Goal: Complete application form: Complete application form

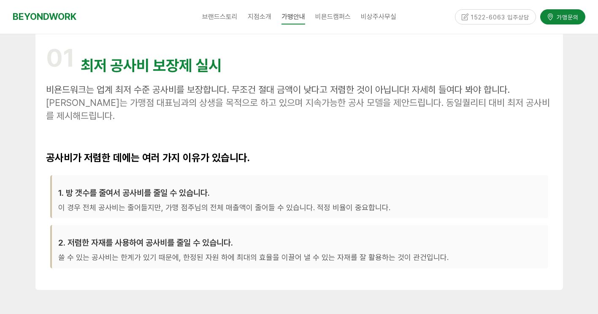
scroll to position [253, 0]
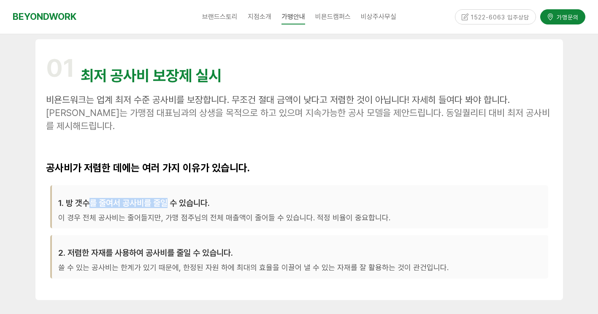
drag, startPoint x: 88, startPoint y: 207, endPoint x: 196, endPoint y: 209, distance: 108.0
click at [196, 209] on div "1. 방 갯수를 줄여서 공사비를 줄일 수 있습니다. 이 경우 전체 공사비는 줄어들지만, 가맹 점주님의 전체 매출액이 줄어들 수 있습니다. 적정…" at bounding box center [299, 206] width 498 height 43
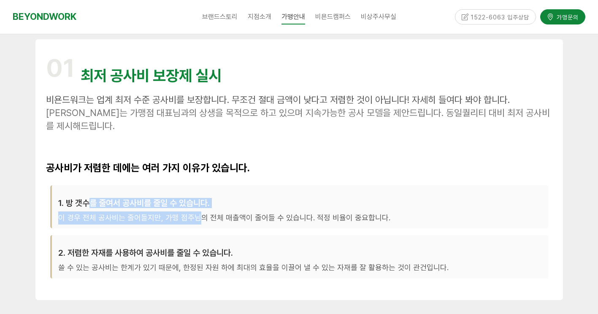
drag, startPoint x: 196, startPoint y: 209, endPoint x: 89, endPoint y: 225, distance: 108.8
click at [89, 225] on div "1. 방 갯수를 줄여서 공사비를 줄일 수 있습니다. 이 경우 전체 공사비는 줄어들지만, 가맹 점주님의 전체 매출액이 줄어들 수 있습니다. 적정…" at bounding box center [299, 206] width 498 height 43
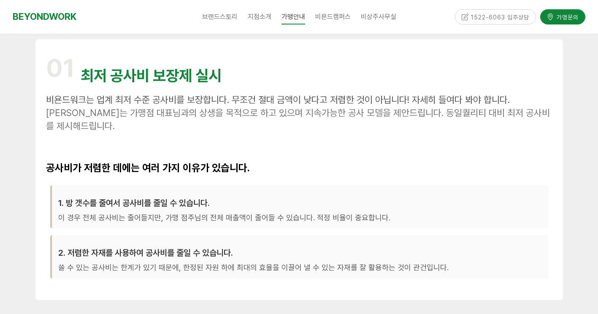
click at [85, 235] on div "2. 저렴한 자재를 사용하여 공사비를 줄일 수 있습니다. 쓸 수 있는 공사비는 한계가 있기 때문에, 한정된 자원 하에 최대의 효율을 이끌어 낼…" at bounding box center [299, 256] width 498 height 43
drag, startPoint x: 118, startPoint y: 217, endPoint x: 109, endPoint y: 226, distance: 12.5
click at [109, 226] on div "1. 방 갯수를 줄여서 공사비를 줄일 수 있습니다. 이 경우 전체 공사비는 줄어들지만, 가맹 점주님의 전체 매출액이 줄어들 수 있습니다. 적정…" at bounding box center [299, 206] width 498 height 43
drag, startPoint x: 109, startPoint y: 226, endPoint x: 89, endPoint y: 254, distance: 34.3
click at [90, 254] on h3 "2. 저렴한 자재를 사용하여 공사비를 줄일 수 있습니다." at bounding box center [299, 253] width 483 height 10
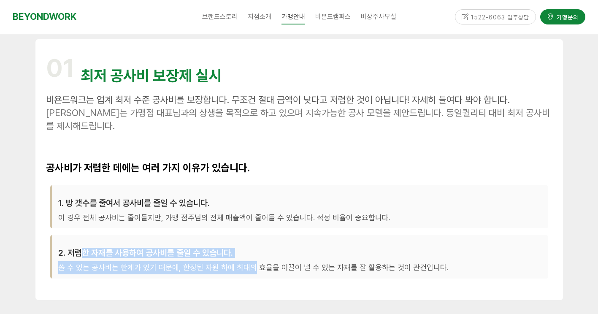
drag, startPoint x: 80, startPoint y: 254, endPoint x: 250, endPoint y: 259, distance: 170.4
click at [250, 259] on div "2. 저렴한 자재를 사용하여 공사비를 줄일 수 있습니다. 쓸 수 있는 공사비는 한계가 있기 때문에, 한정된 자원 하에 최대의 효율을 이끌어 낼…" at bounding box center [299, 256] width 498 height 43
drag, startPoint x: 250, startPoint y: 259, endPoint x: 112, endPoint y: 267, distance: 138.6
click at [113, 265] on p "쓸 수 있는 공사비는 한계가 있기 때문에, 한정된 자원 하에 최대의 효율을 이끌어 낼 수 있는 자재를 잘 활용하는 것이 관건입니다." at bounding box center [299, 267] width 483 height 13
click at [89, 267] on p "쓸 수 있는 공사비는 한계가 있기 때문에, 한정된 자원 하에 최대의 효율을 이끌어 낼 수 있는 자재를 잘 활용하는 것이 관건입니다." at bounding box center [299, 267] width 483 height 13
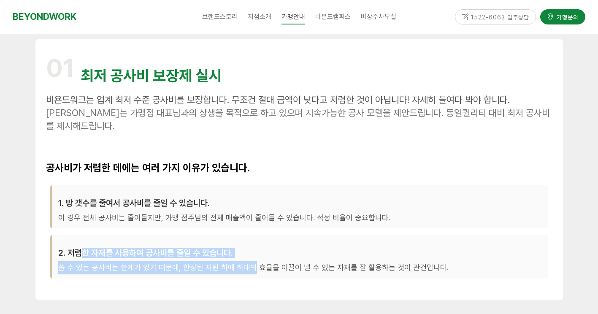
click at [86, 282] on div "1. 방 갯수를 줄여서 공사비를 줄일 수 있습니다. 이 경우 전체 공사비는 줄어들지만, 가맹 점주님의 전체 매출액이 줄어들 수 있습니다. 적정…" at bounding box center [299, 235] width 506 height 108
click at [85, 279] on div "1. 방 갯수를 줄여서 공사비를 줄일 수 있습니다. 이 경우 전체 공사비는 줄어들지만, 가맹 점주님의 전체 매출액이 줄어들 수 있습니다. 적정…" at bounding box center [299, 235] width 506 height 108
click at [82, 267] on p "쓸 수 있는 공사비는 한계가 있기 때문에, 한정된 자원 하에 최대의 효율을 이끌어 낼 수 있는 자재를 잘 활용하는 것이 관건입니다." at bounding box center [299, 267] width 483 height 13
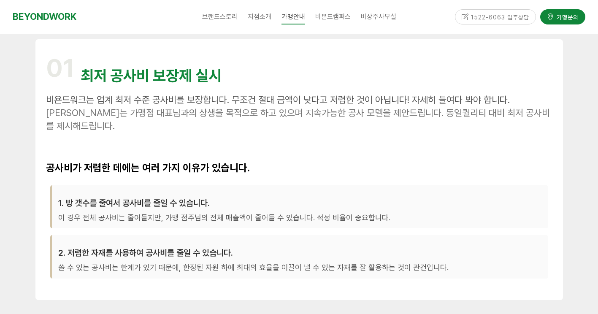
click at [131, 283] on div "1. 방 갯수를 줄여서 공사비를 줄일 수 있습니다. 이 경우 전체 공사비는 줄어들지만, 가맹 점주님의 전체 매출액이 줄어들 수 있습니다. 적정…" at bounding box center [299, 235] width 506 height 108
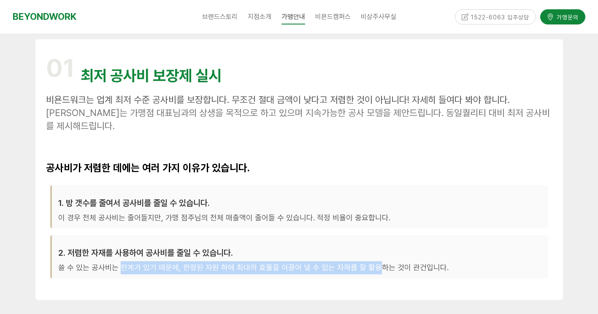
drag, startPoint x: 122, startPoint y: 264, endPoint x: 372, endPoint y: 261, distance: 250.6
click at [372, 261] on div "2. 저렴한 자재를 사용하여 공사비를 줄일 수 있습니다. 쓸 수 있는 공사비는 한계가 있기 때문에, 한정된 자원 하에 최대의 효율을 이끌어 낼…" at bounding box center [299, 256] width 498 height 43
drag, startPoint x: 372, startPoint y: 261, endPoint x: 355, endPoint y: 274, distance: 21.9
click at [355, 274] on div "2. 저렴한 자재를 사용하여 공사비를 줄일 수 있습니다. 쓸 수 있는 공사비는 한계가 있기 때문에, 한정된 자원 하에 최대의 효율을 이끌어 낼…" at bounding box center [299, 256] width 498 height 43
click at [351, 281] on div "1. 방 갯수를 줄여서 공사비를 줄일 수 있습니다. 이 경우 전체 공사비는 줄어들지만, 가맹 점주님의 전체 매출액이 줄어들 수 있습니다. 적정…" at bounding box center [299, 235] width 506 height 108
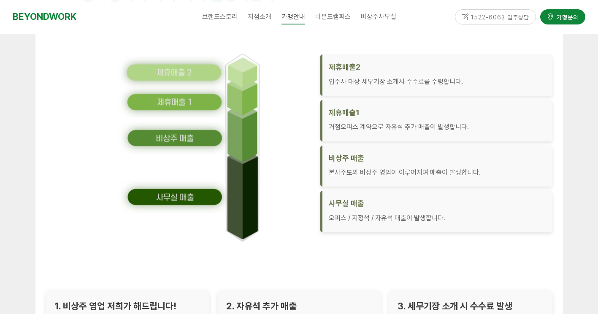
scroll to position [1223, 0]
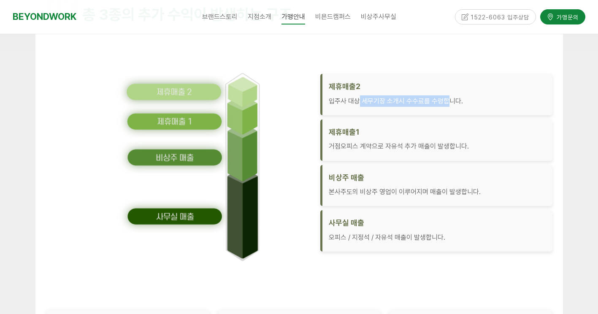
drag, startPoint x: 434, startPoint y: 100, endPoint x: 357, endPoint y: 99, distance: 77.2
click at [357, 99] on p "입주사 대상 세무기장 소개시 수수료를 수령합니다." at bounding box center [437, 100] width 217 height 11
drag, startPoint x: 357, startPoint y: 99, endPoint x: 343, endPoint y: 155, distance: 57.8
click at [343, 155] on div "제휴매출1 거점오피스 계약으로 자유석 추가 매출이 발생합니다." at bounding box center [436, 139] width 232 height 41
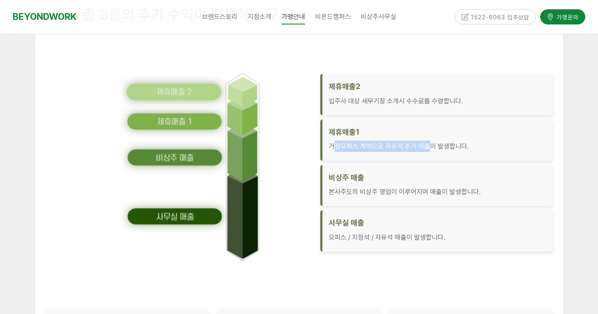
drag, startPoint x: 334, startPoint y: 146, endPoint x: 429, endPoint y: 148, distance: 94.5
click at [429, 148] on p "거점오피스 계약으로 자유석 추가 매출이 발생합니다." at bounding box center [437, 145] width 217 height 11
drag, startPoint x: 429, startPoint y: 148, endPoint x: 424, endPoint y: 187, distance: 39.5
click at [424, 187] on p "본사주도의 비상주 영업이 이루어지며 매출이 발생합니다." at bounding box center [437, 191] width 217 height 11
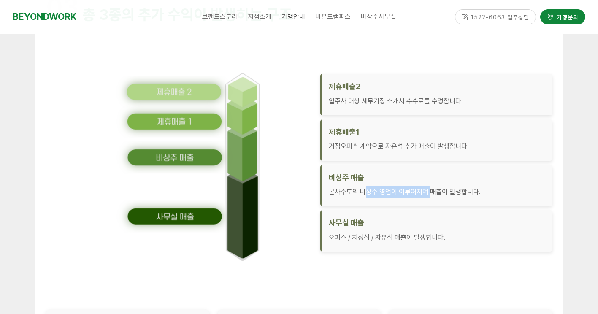
drag, startPoint x: 429, startPoint y: 188, endPoint x: 353, endPoint y: 192, distance: 75.2
click at [353, 192] on p "본사주도의 비상주 영업이 이루어지며 매출이 발생합니다." at bounding box center [437, 191] width 217 height 11
drag, startPoint x: 353, startPoint y: 192, endPoint x: 416, endPoint y: 236, distance: 76.3
click at [416, 236] on p "오피스 / 지정석 / 자유석 매출이 발생합니다." at bounding box center [437, 237] width 217 height 11
drag, startPoint x: 416, startPoint y: 236, endPoint x: 396, endPoint y: 263, distance: 33.2
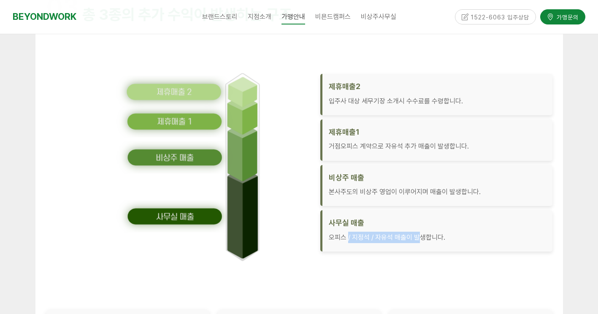
click at [396, 263] on div "제휴매출2 입주사 대상 세무기장 소개시 수수료를 수령합니다. 제휴매출1 거점오피스 계약으로 자유석 추가 매출이 발생합니다. 비상주 매출 본사주…" at bounding box center [299, 171] width 506 height 278
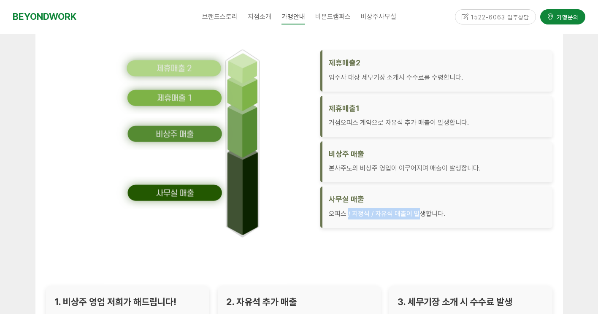
scroll to position [1307, 0]
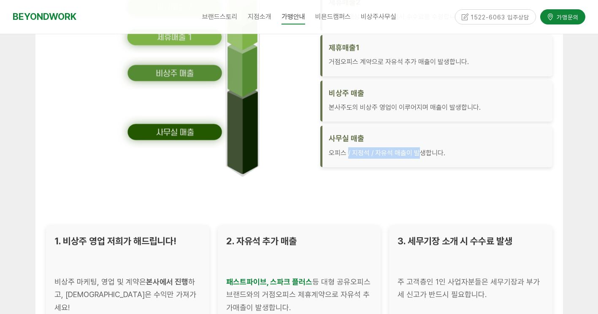
click at [395, 213] on div "제휴매출2 입주사 대상 세무기장 소개시 수수료를 수령합니다. 제휴매출1 거점오피스 계약으로 자유석 추가 매출이 발생합니다. 비상주 매출 본사주…" at bounding box center [299, 86] width 506 height 278
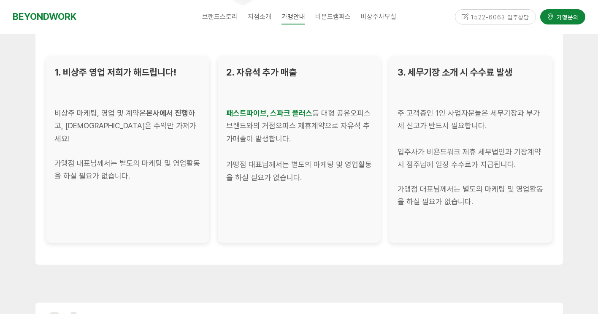
scroll to position [1434, 0]
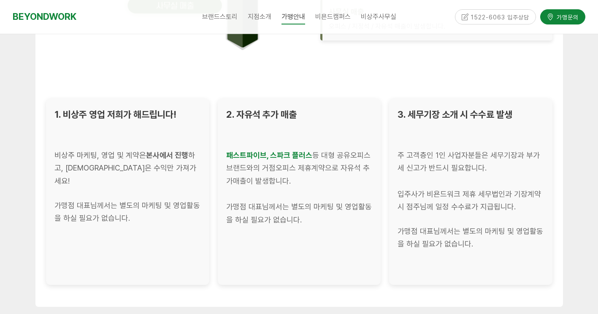
drag, startPoint x: 226, startPoint y: 155, endPoint x: 315, endPoint y: 183, distance: 93.0
click at [315, 183] on div "2. 자유석 추가 매출 패스트파이브, 스파크 플러스 등 대형 공유오피스 브랜드와의 거점오피스 제휴계약으로 자유석 추가매출이 발생합니다. 가맹점…" at bounding box center [298, 191] width 163 height 186
drag, startPoint x: 315, startPoint y: 183, endPoint x: 311, endPoint y: 190, distance: 7.5
click at [311, 190] on div at bounding box center [299, 193] width 146 height 13
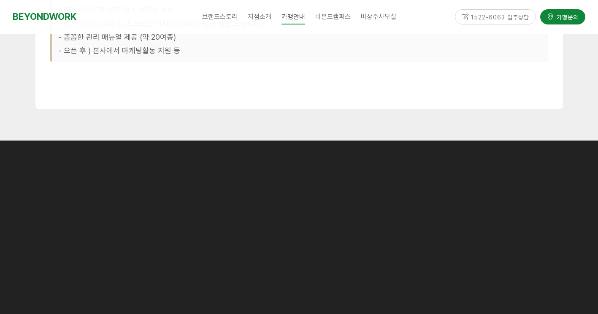
scroll to position [2742, 0]
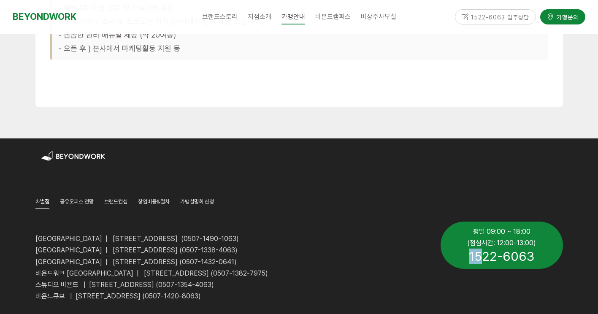
drag, startPoint x: 470, startPoint y: 245, endPoint x: 484, endPoint y: 246, distance: 14.3
click at [484, 248] on span "1522-6063" at bounding box center [501, 255] width 65 height 15
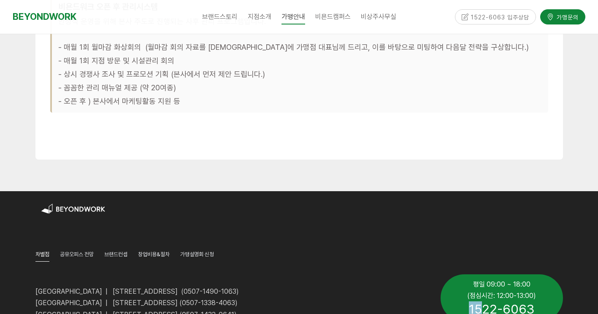
scroll to position [2615, 0]
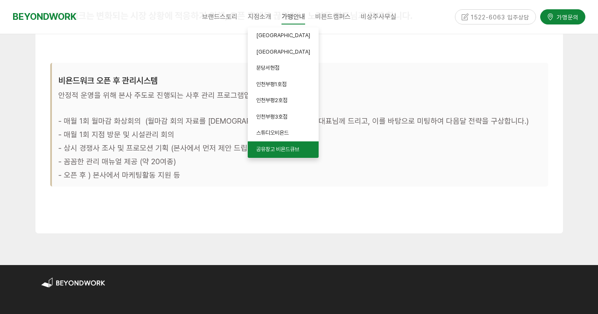
click at [271, 148] on span "공유창고 비욘드큐브" at bounding box center [277, 149] width 43 height 6
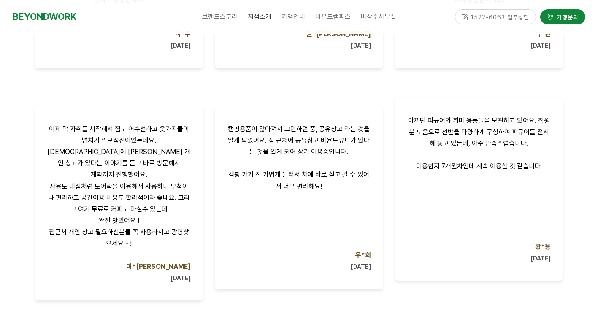
scroll to position [548, 0]
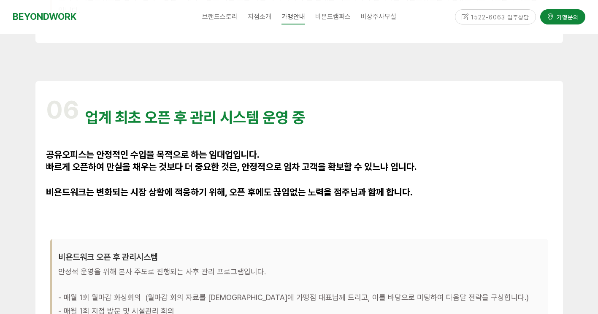
scroll to position [2438, 0]
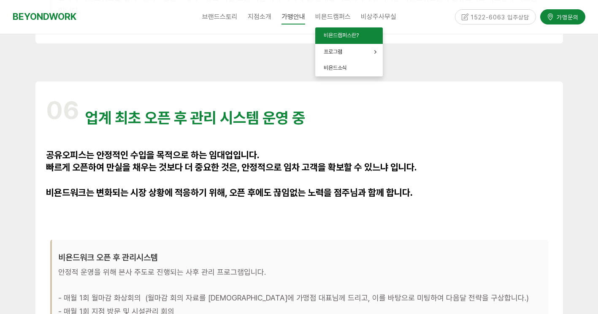
click at [345, 37] on span "비욘드캠퍼스란?" at bounding box center [340, 35] width 35 height 6
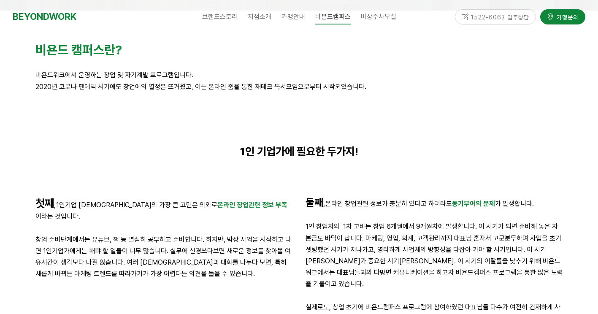
scroll to position [169, 0]
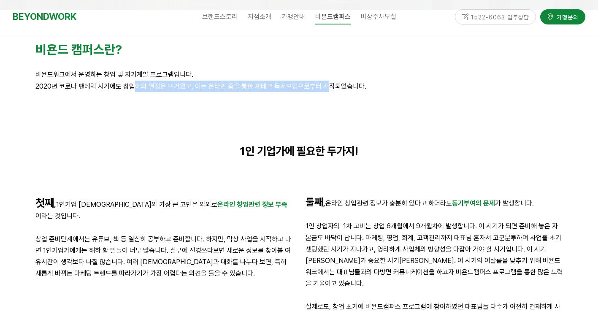
drag, startPoint x: 143, startPoint y: 87, endPoint x: 333, endPoint y: 89, distance: 190.2
click at [333, 89] on p "2020년 코로나 팬데믹 시기에도 창업에의 열정은 뜨거웠고, 이는 온라인 줌을 통한 재테크 독서모임으로부터 시작되었습니다." at bounding box center [298, 86] width 527 height 11
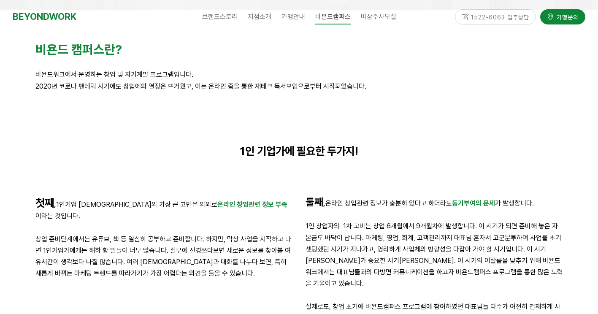
drag, startPoint x: 333, startPoint y: 89, endPoint x: 282, endPoint y: 124, distance: 62.4
click at [282, 124] on div at bounding box center [298, 118] width 527 height 27
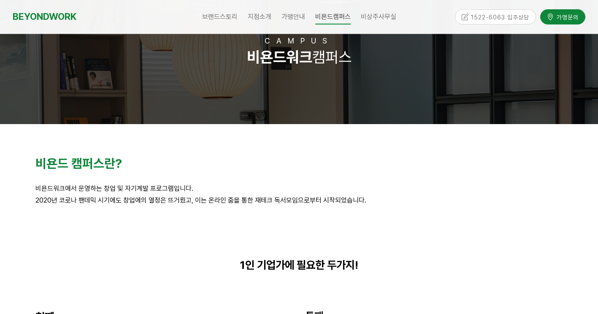
scroll to position [0, 0]
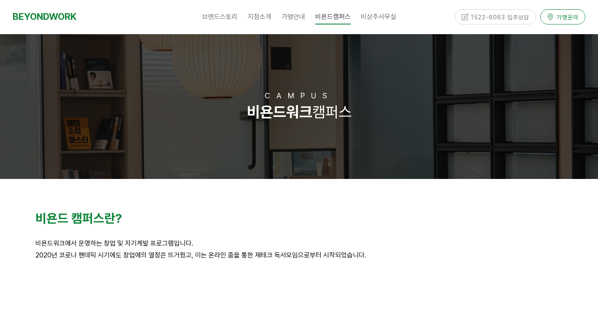
click at [569, 16] on span "가맹문의" at bounding box center [566, 17] width 24 height 8
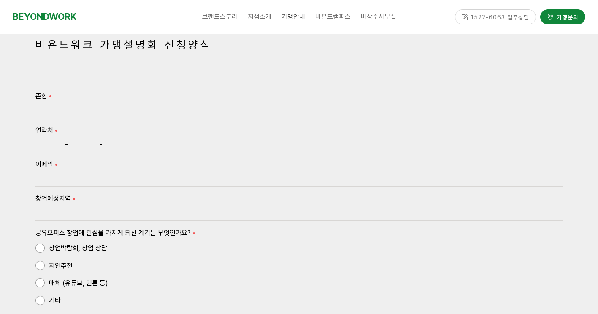
scroll to position [590, 0]
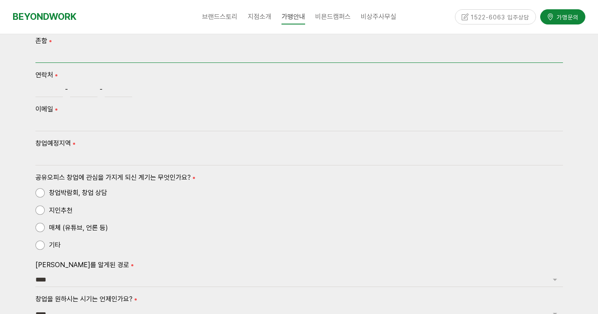
click at [166, 55] on input "존함" at bounding box center [298, 56] width 527 height 14
click at [75, 226] on span "매체 (유튜브, 언론 등)" at bounding box center [71, 227] width 73 height 11
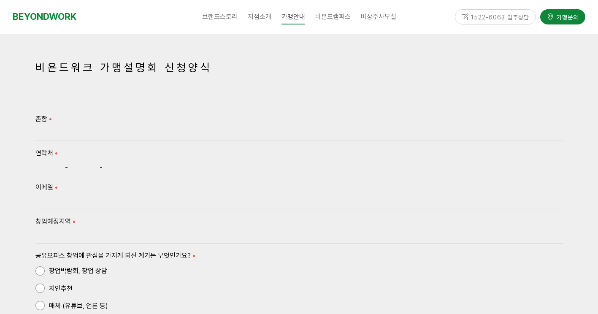
scroll to position [506, 0]
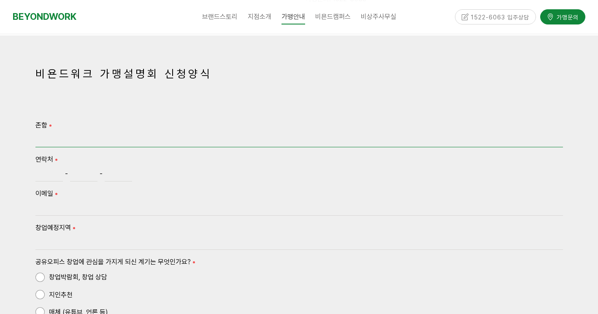
click at [85, 139] on input "존함" at bounding box center [298, 140] width 527 height 14
type input "***"
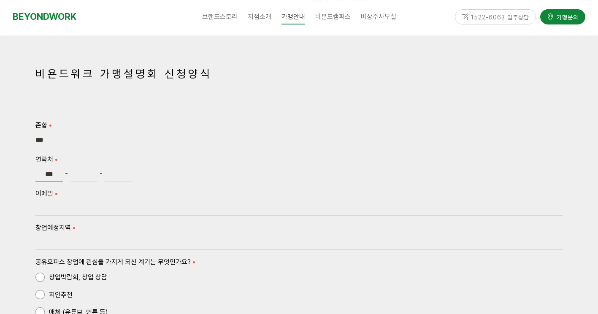
type input "***"
type input "****"
type input "*"
type input "**********"
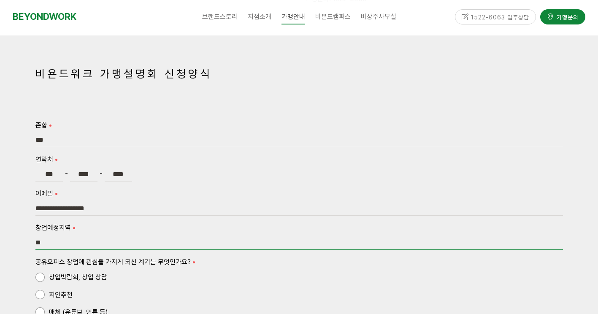
type input "*"
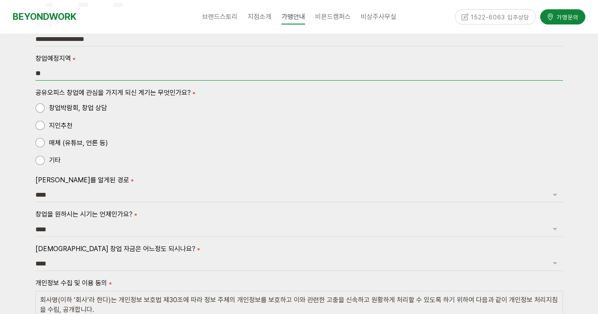
scroll to position [717, 0]
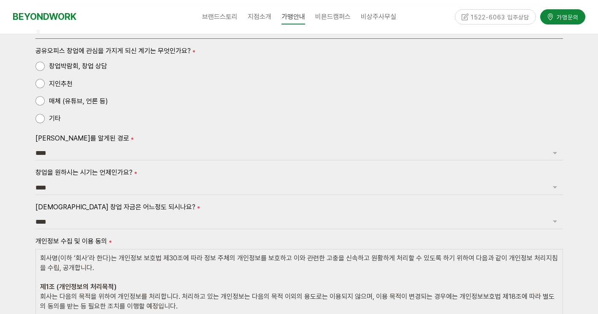
type input "**"
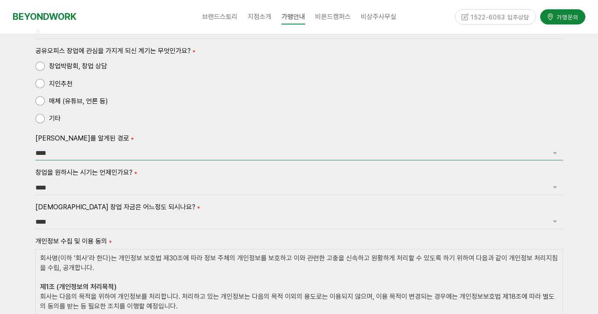
click at [113, 152] on select "**** *** *** *** **" at bounding box center [298, 153] width 527 height 14
click at [35, 146] on select "**** *** *** *** **" at bounding box center [298, 153] width 527 height 14
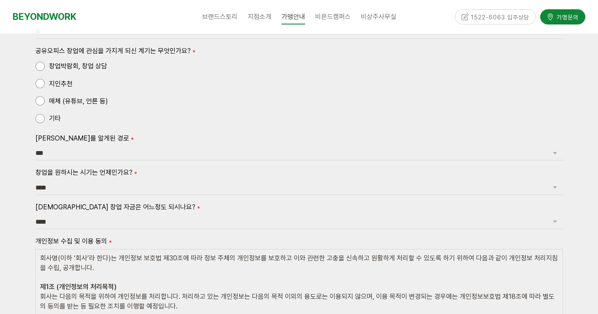
click at [86, 161] on form "**********" at bounding box center [298, 175] width 527 height 534
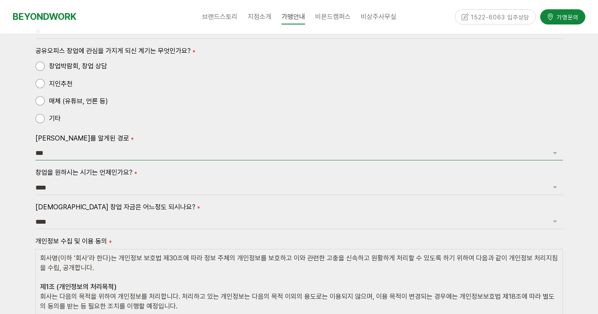
click at [89, 152] on select "**** *** *** *** **" at bounding box center [298, 153] width 527 height 14
select select "***"
click at [35, 146] on select "**** *** *** *** **" at bounding box center [298, 153] width 527 height 14
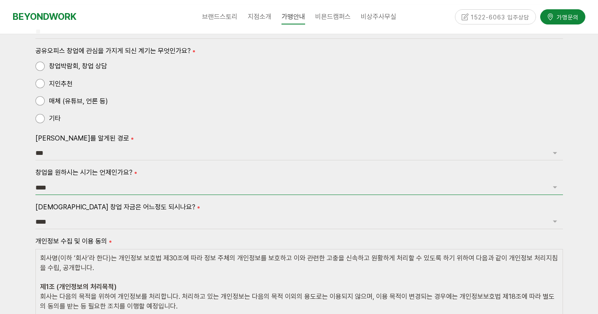
click at [87, 182] on select "**** ****** ******** ******* ***** **** **" at bounding box center [298, 188] width 527 height 14
select select "********"
click at [35, 181] on select "**** ****** ******** ******* ***** **** **" at bounding box center [298, 188] width 527 height 14
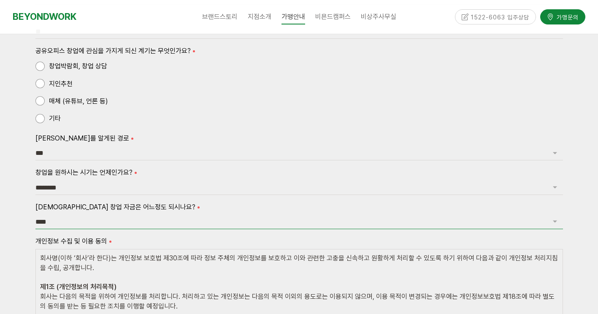
click at [88, 218] on select "**** ******* ******* ********* *******" at bounding box center [298, 222] width 527 height 14
select select "*********"
click at [35, 215] on select "**** ******* ******* ********* *******" at bounding box center [298, 222] width 527 height 14
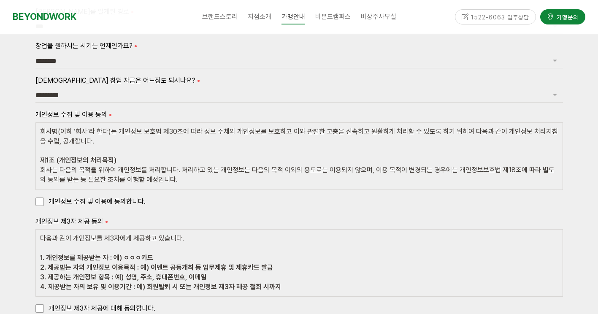
click at [44, 198] on span "개인정보 수집 및 이용에 동의합니다." at bounding box center [90, 201] width 110 height 11
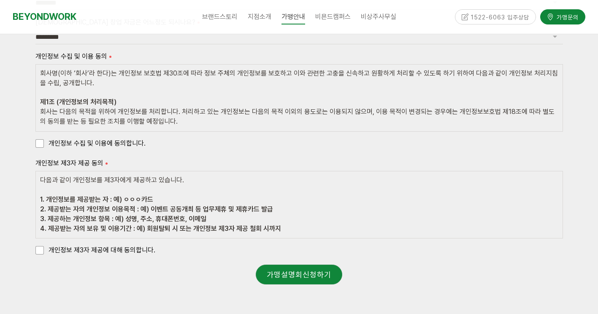
scroll to position [1012, 0]
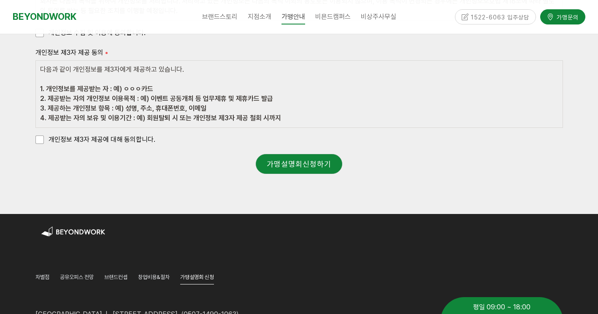
click at [43, 142] on span "개인정보 제3자 제공에 대해 동의합니다." at bounding box center [95, 139] width 120 height 11
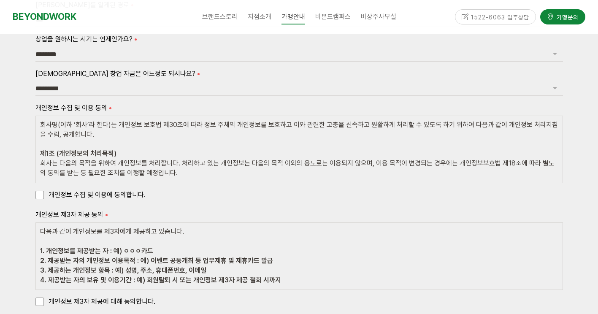
scroll to position [1054, 0]
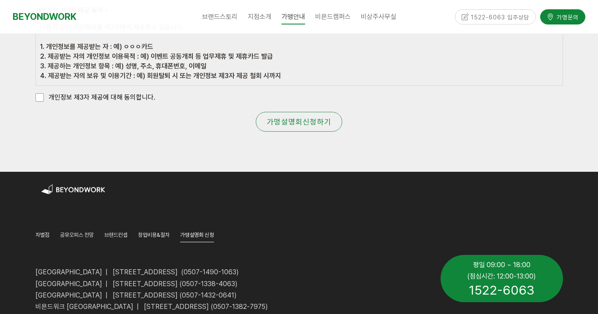
click at [287, 119] on link "가맹설명회신청하기" at bounding box center [299, 122] width 86 height 20
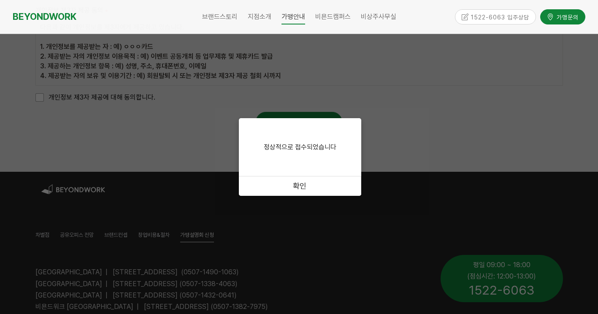
click at [299, 185] on link "확인" at bounding box center [300, 185] width 122 height 19
